Goal: Transaction & Acquisition: Purchase product/service

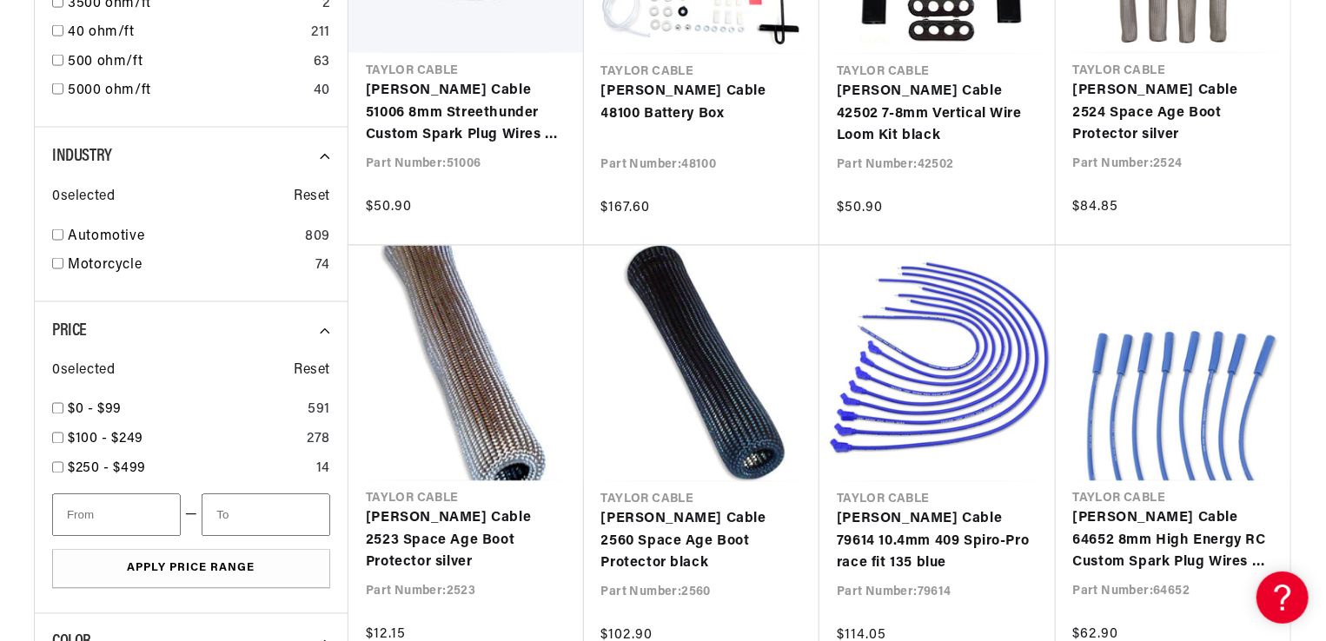
scroll to position [1349, 0]
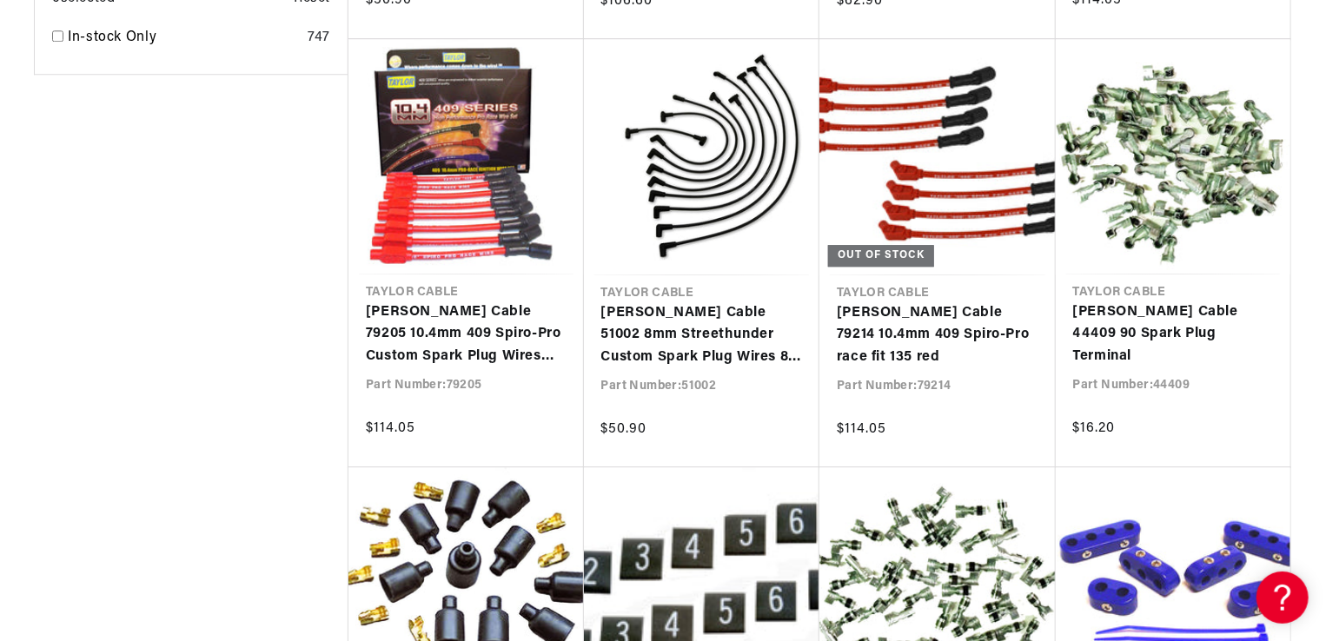
scroll to position [2433, 0]
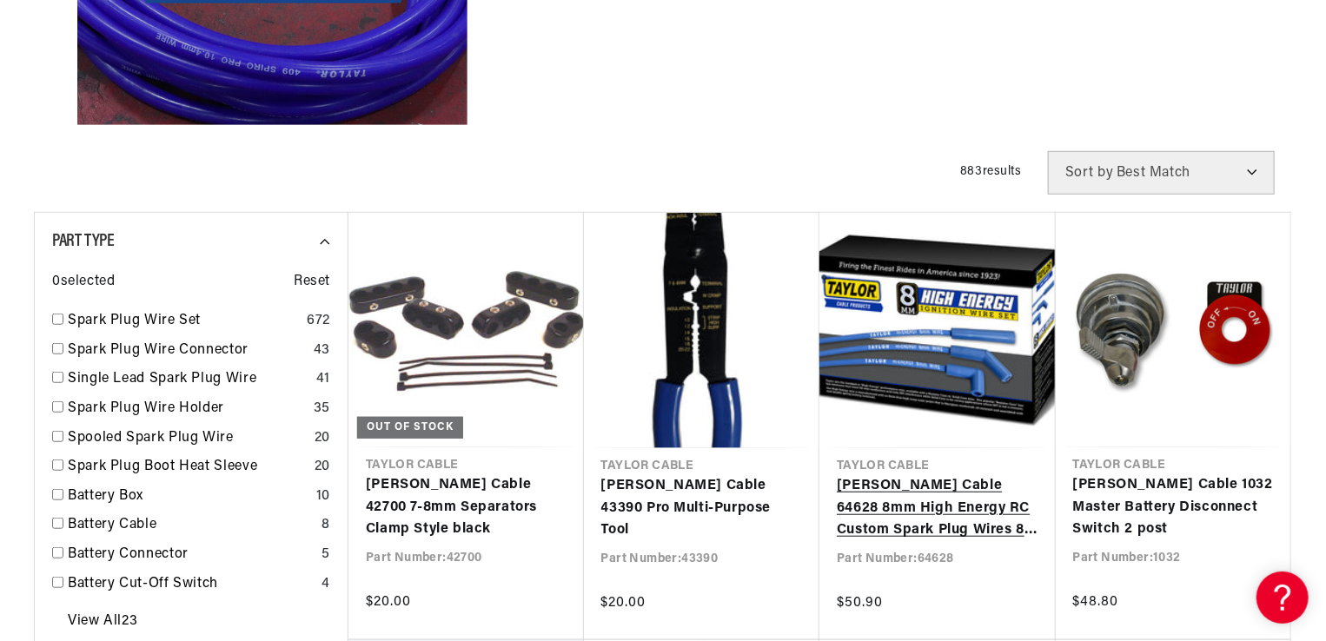
scroll to position [608, 0]
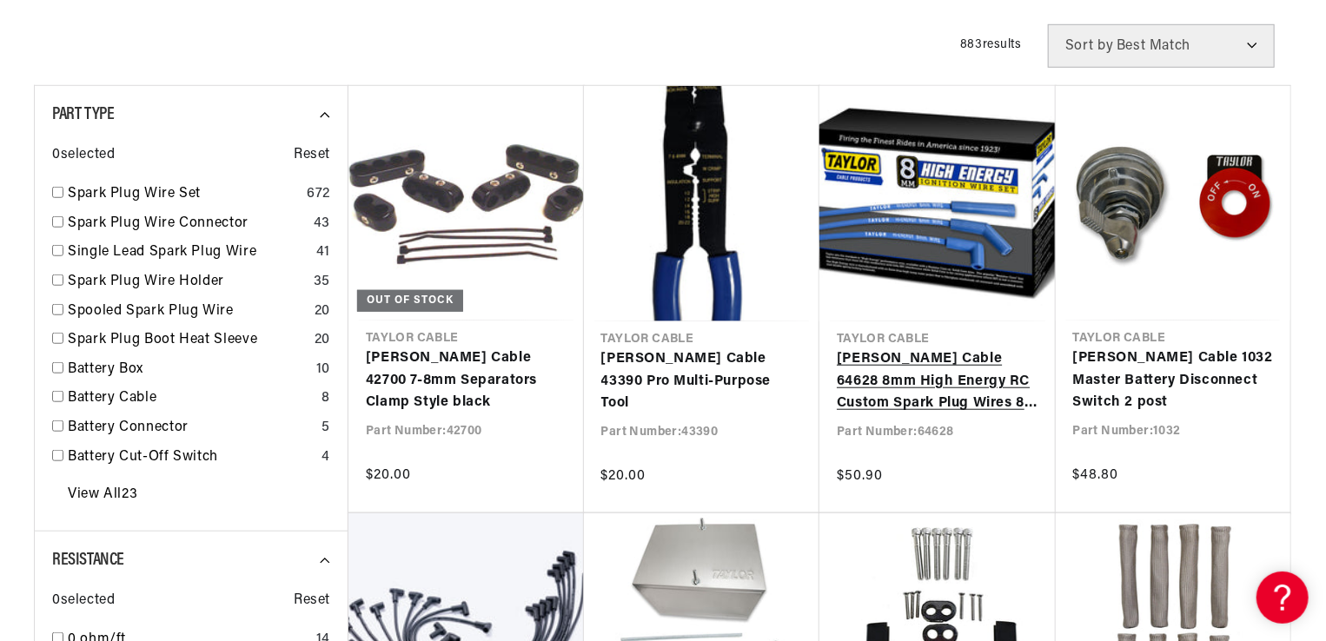
click at [949, 384] on link "[PERSON_NAME] Cable 64628 8mm High Energy RC Custom Spark Plug Wires 8 cyl blue" at bounding box center [938, 381] width 202 height 67
